Goal: Information Seeking & Learning: Find specific fact

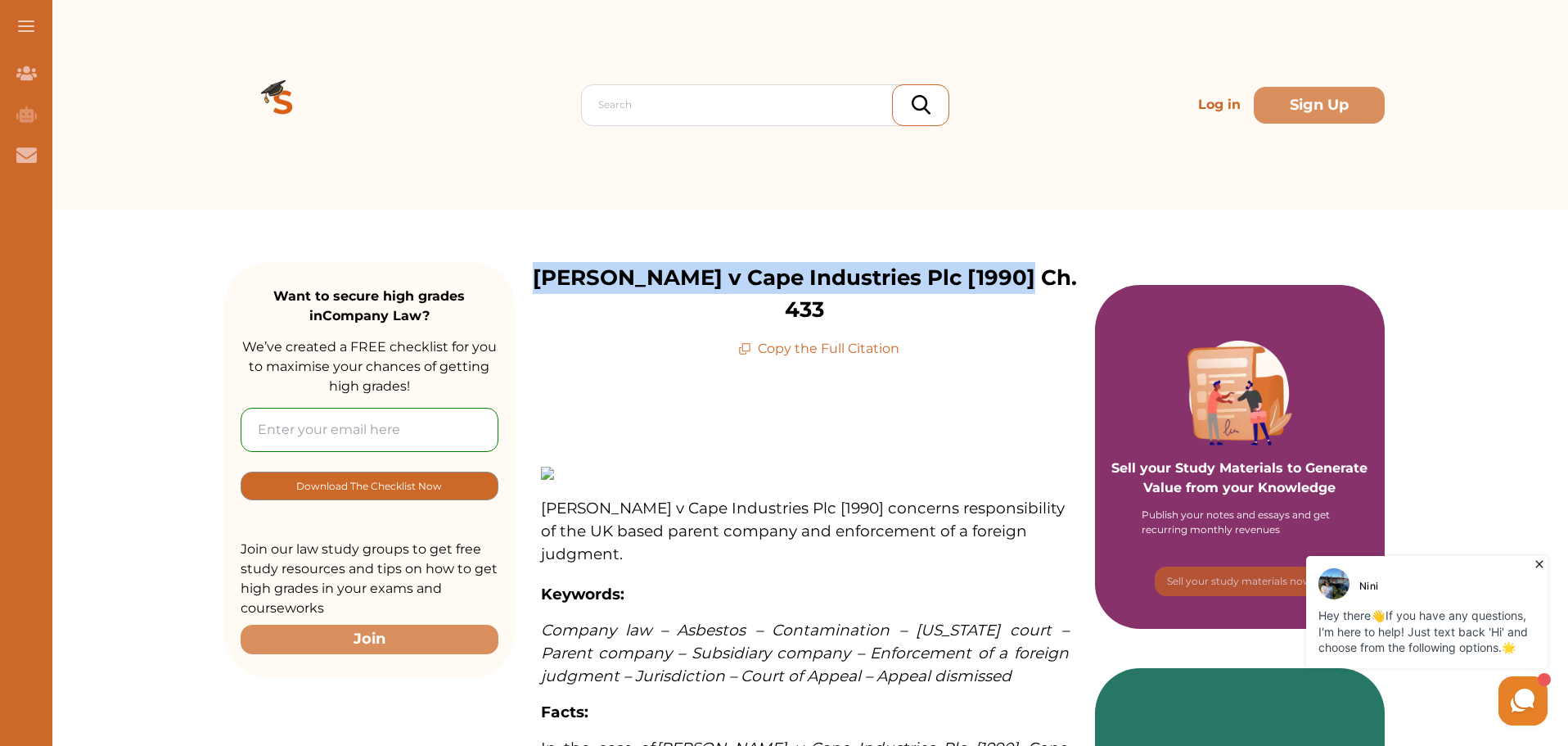
drag, startPoint x: 538, startPoint y: 285, endPoint x: 857, endPoint y: 349, distance: 325.4
click at [857, 326] on p "[PERSON_NAME] v Cape Industries Plc [1990] Ch. 433" at bounding box center [805, 294] width 581 height 64
copy p "[PERSON_NAME] v Cape Industries Plc [1990] Ch. 433"
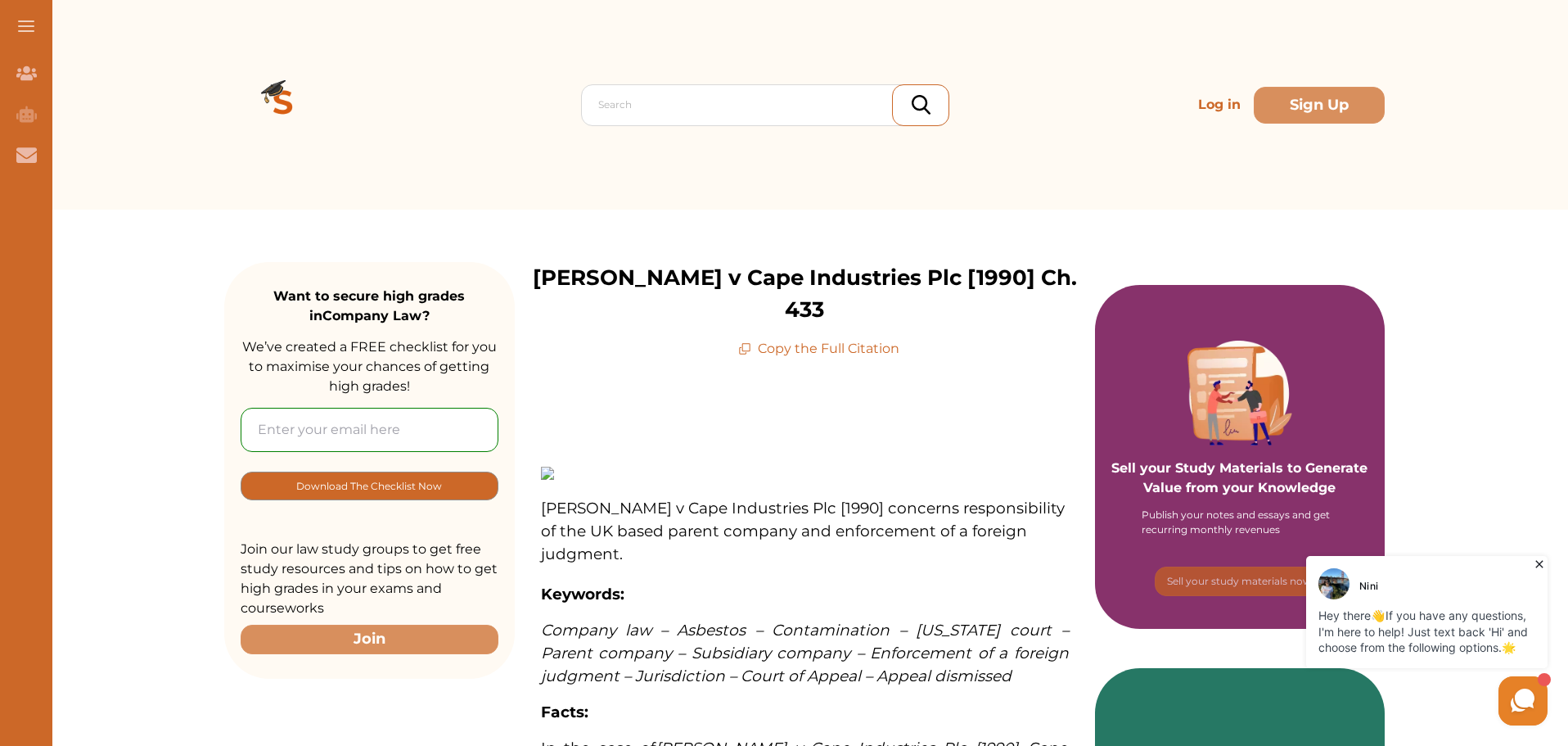
click at [829, 358] on p "Copy the Full Citation" at bounding box center [819, 348] width 161 height 19
click at [749, 355] on icon at bounding box center [745, 349] width 13 height 13
click at [802, 358] on p "Copy the Full Citation" at bounding box center [819, 348] width 161 height 19
click at [745, 355] on icon at bounding box center [745, 349] width 13 height 13
